Goal: Task Accomplishment & Management: Manage account settings

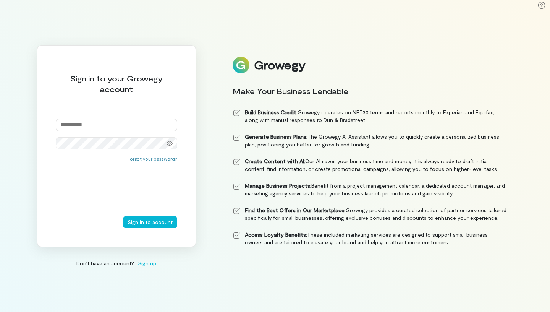
click at [165, 124] on input "email" at bounding box center [116, 125] width 121 height 12
type input "**********"
click at [123, 216] on button "Sign in to account" at bounding box center [150, 222] width 54 height 12
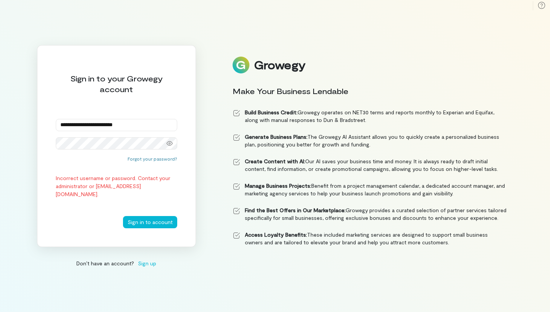
click at [123, 216] on button "Sign in to account" at bounding box center [150, 222] width 54 height 12
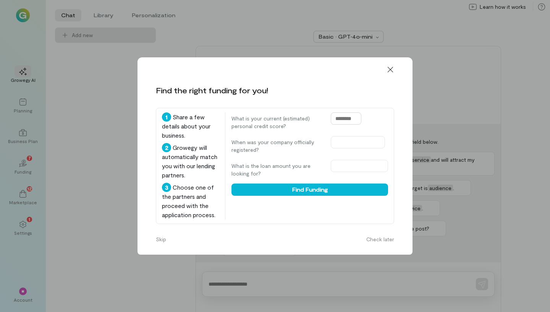
drag, startPoint x: 320, startPoint y: 100, endPoint x: 372, endPoint y: 99, distance: 51.6
click at [372, 112] on div "What is your current (estimated) personal credit score?" at bounding box center [309, 121] width 157 height 18
click at [392, 66] on icon at bounding box center [391, 70] width 8 height 8
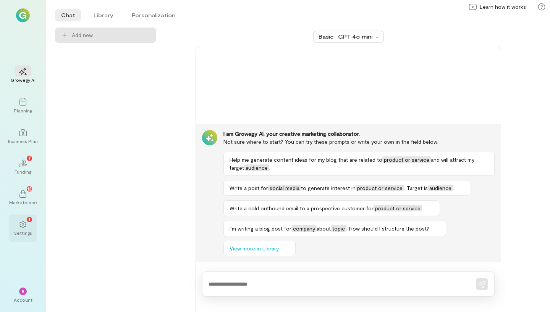
click at [22, 223] on icon at bounding box center [23, 224] width 8 height 8
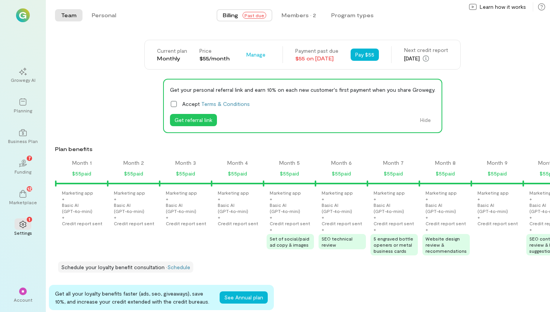
scroll to position [0, 493]
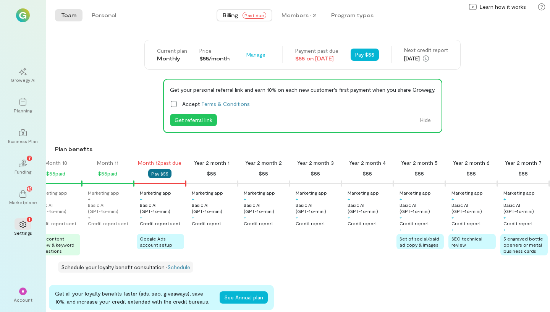
click at [157, 173] on button "Pay $55" at bounding box center [159, 173] width 23 height 9
